Goal: Obtain resource: Obtain resource

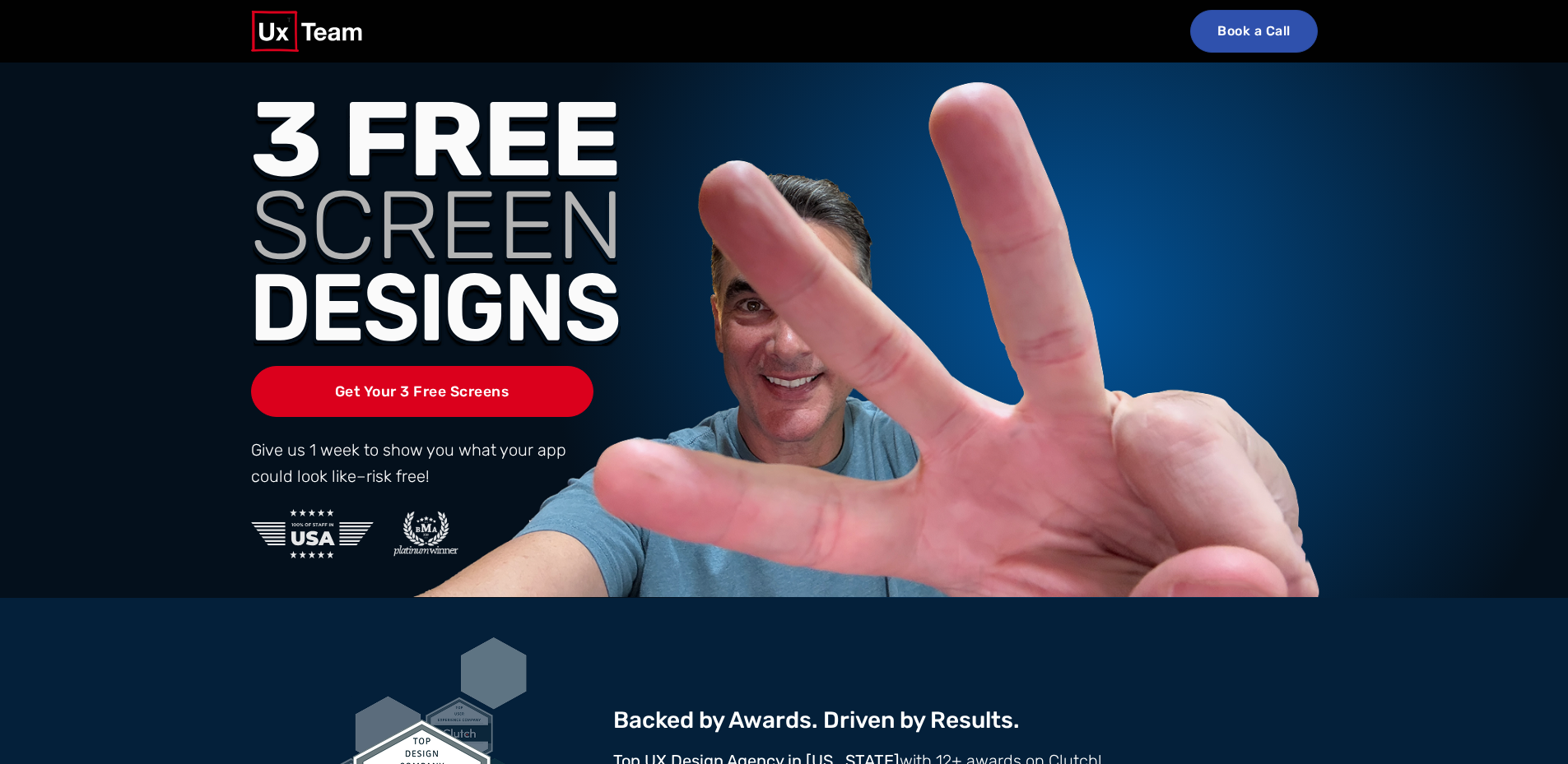
click at [1254, 31] on link "Book a Call" at bounding box center [1254, 31] width 127 height 43
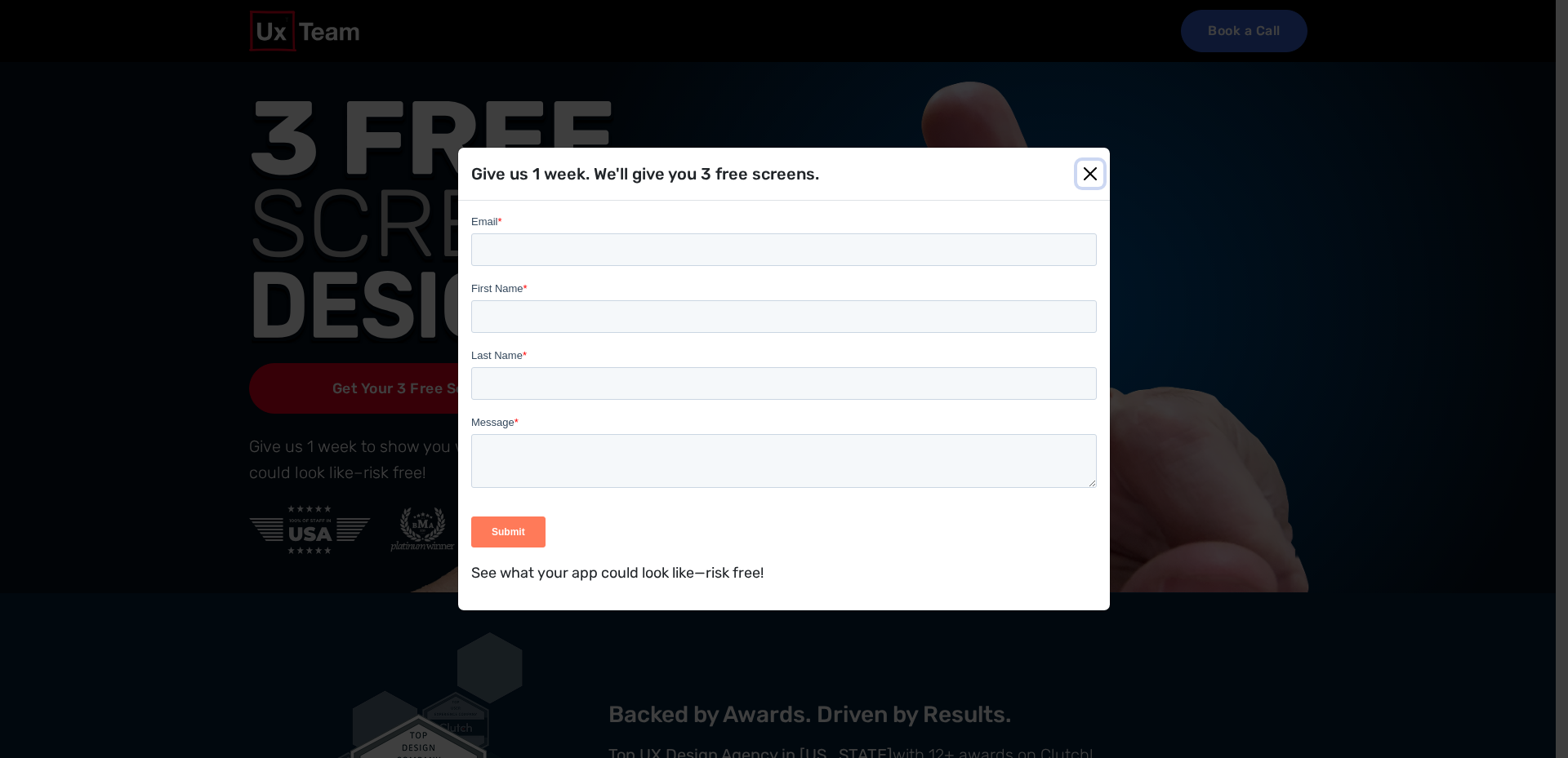
click at [1085, 182] on button "Close" at bounding box center [1090, 174] width 26 height 26
